Goal: Navigation & Orientation: Find specific page/section

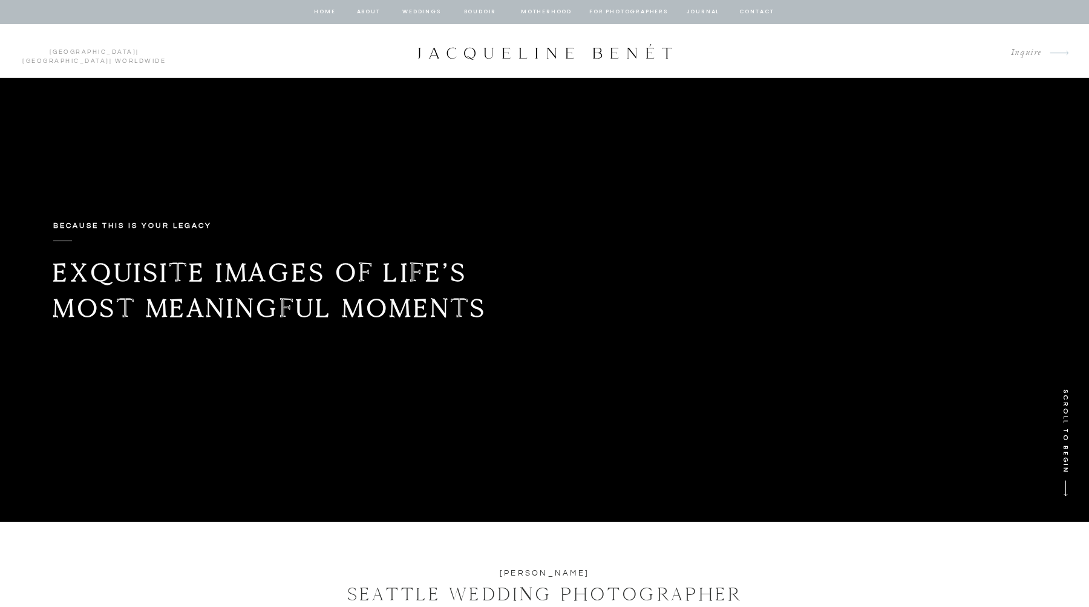
click at [543, 9] on nav "Motherhood" at bounding box center [546, 12] width 50 height 11
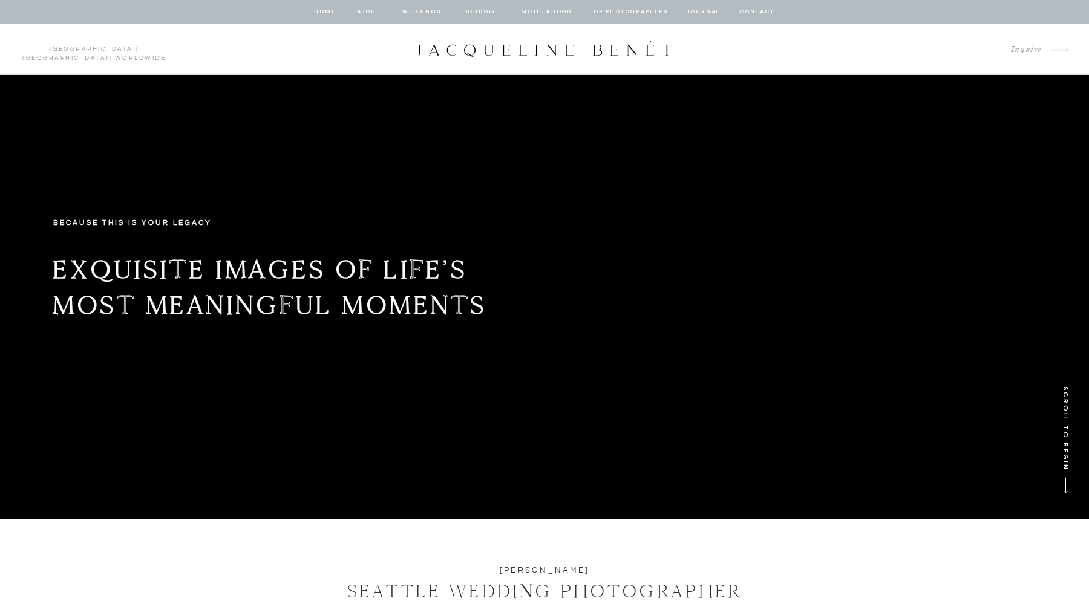
scroll to position [2, 0]
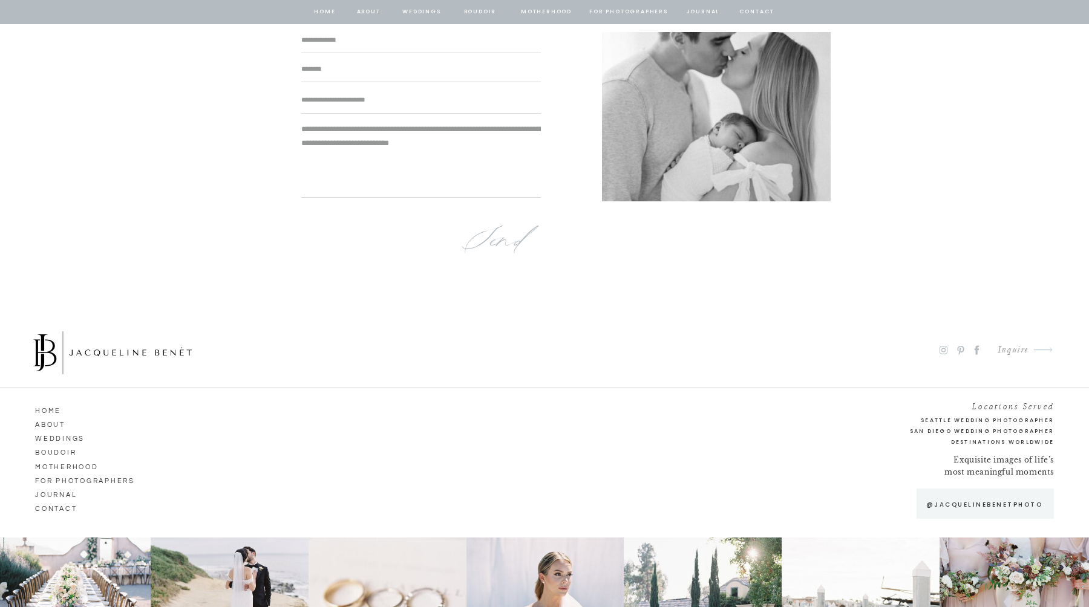
scroll to position [7945, 0]
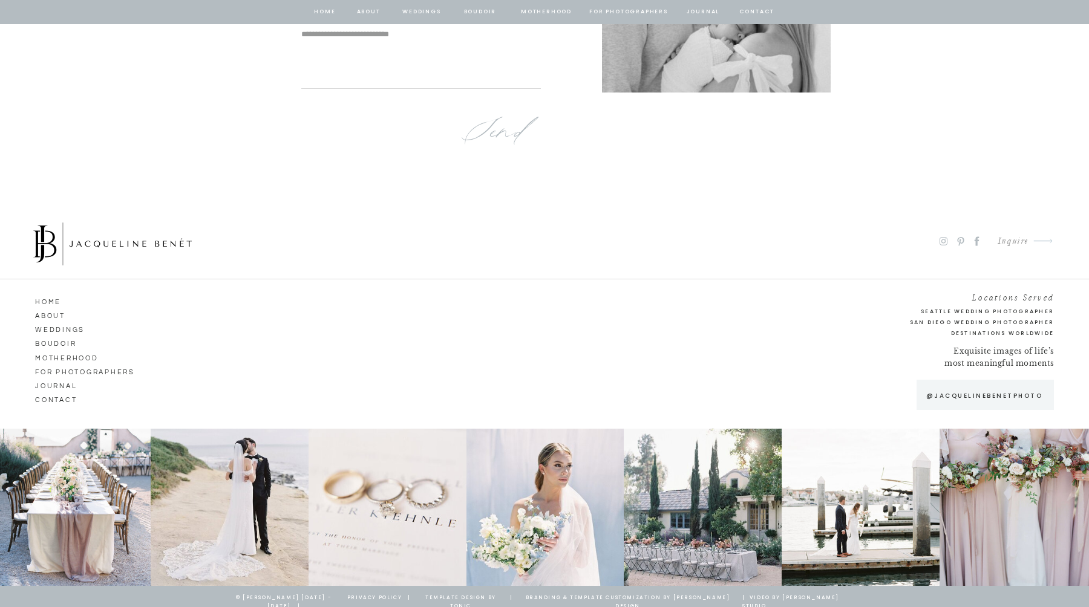
click at [54, 305] on nav "HOME" at bounding box center [69, 300] width 69 height 11
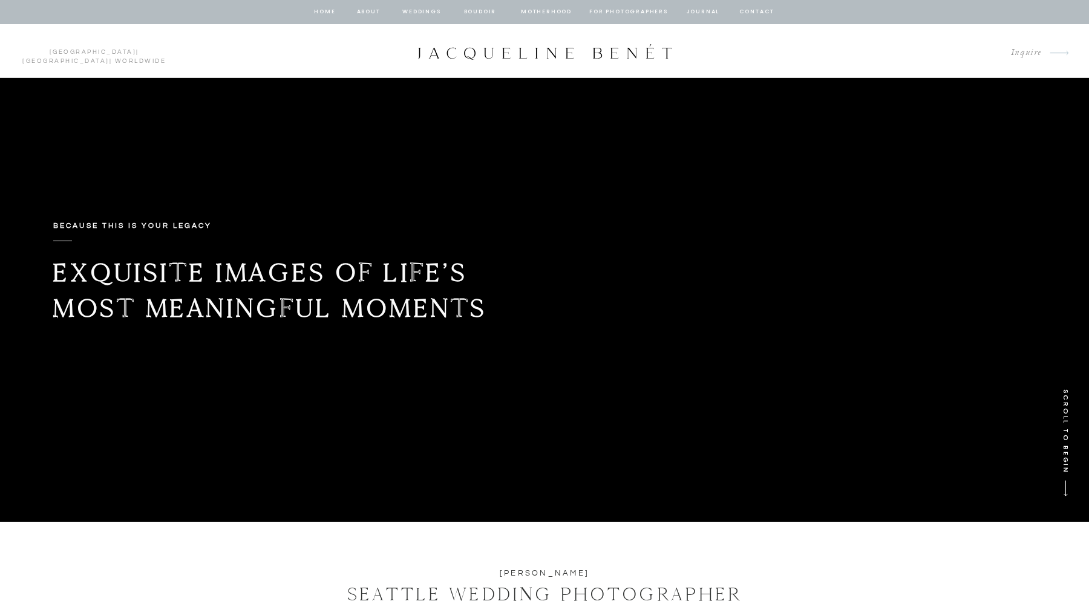
click at [362, 8] on nav "about" at bounding box center [368, 12] width 25 height 11
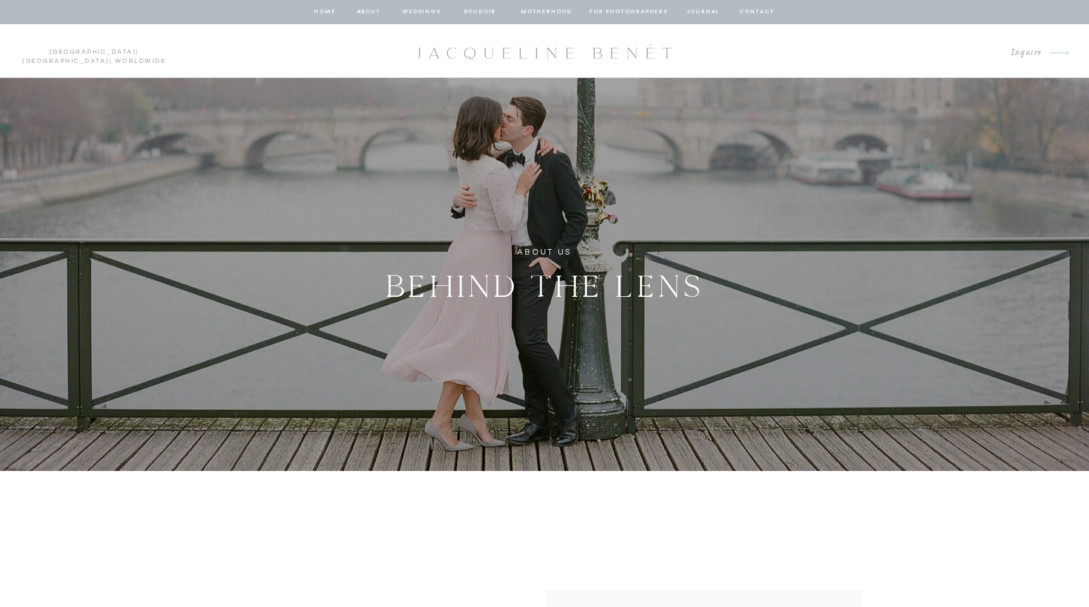
click at [367, 11] on nav "about" at bounding box center [368, 12] width 25 height 11
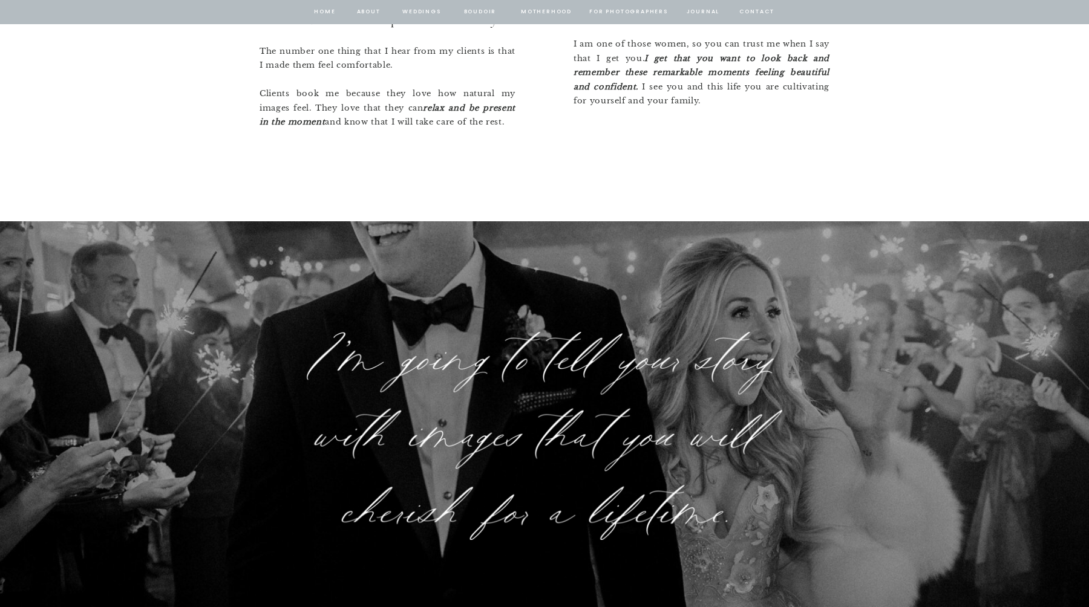
scroll to position [1756, 0]
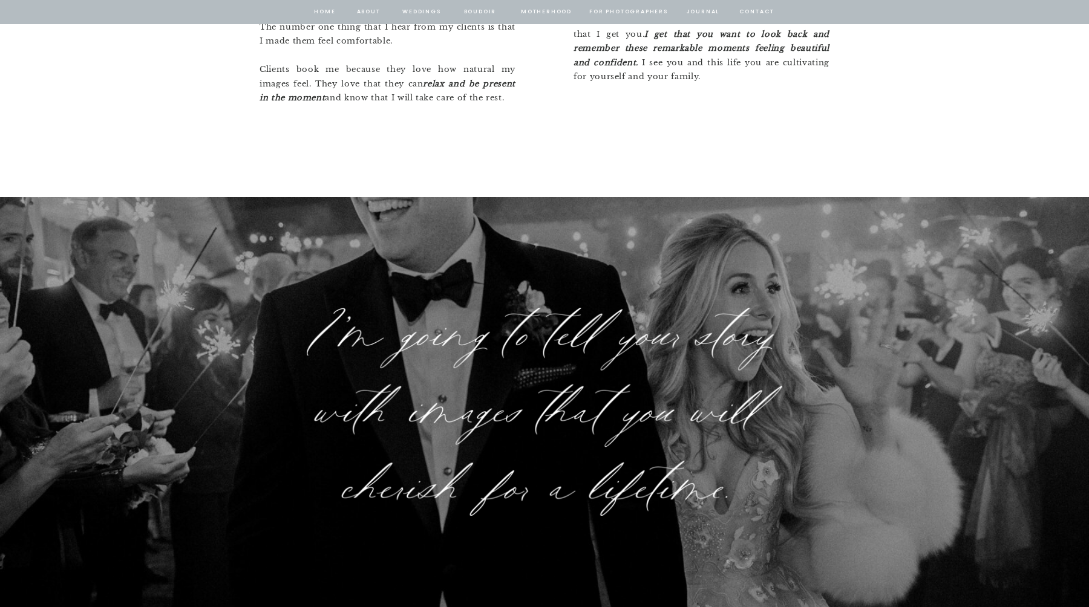
click at [553, 11] on nav "Motherhood" at bounding box center [546, 12] width 50 height 11
